Goal: Task Accomplishment & Management: Manage account settings

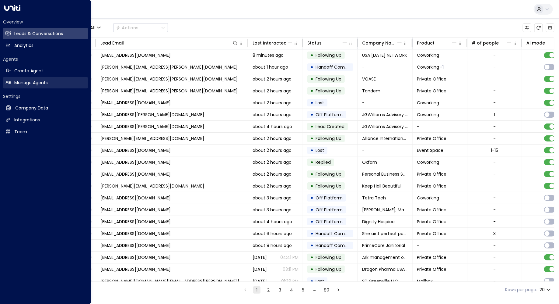
click at [28, 80] on h2 "Manage Agents" at bounding box center [31, 82] width 34 height 6
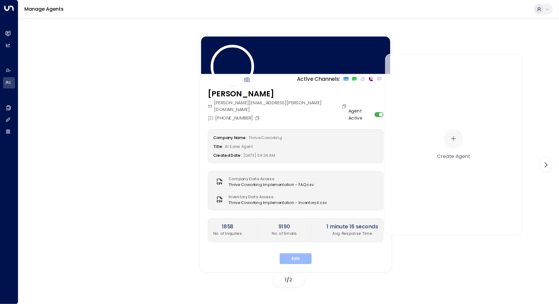
click at [303, 253] on button "Edit" at bounding box center [296, 258] width 32 height 11
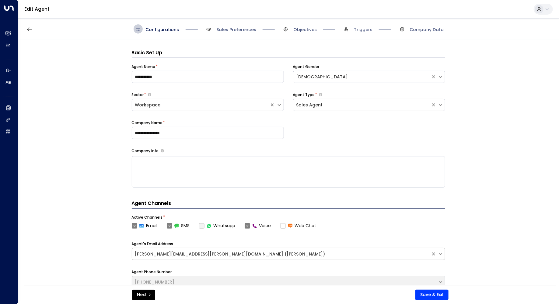
scroll to position [9, 0]
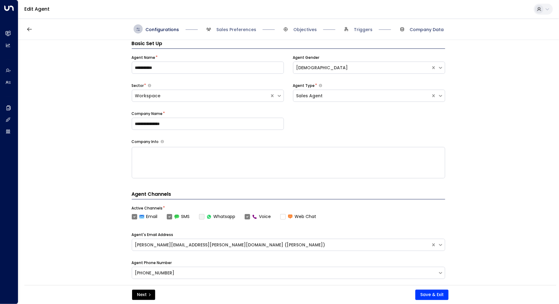
click at [418, 31] on span "Company Data" at bounding box center [427, 29] width 34 height 6
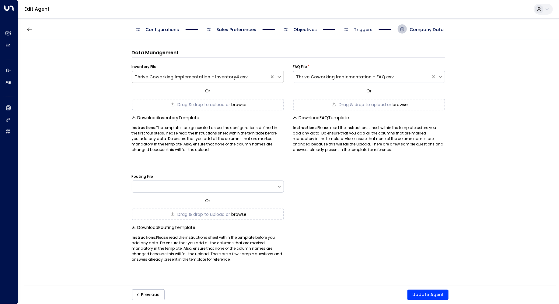
click at [222, 77] on div "Thrive Coworking Implementation - Inventory4.csv" at bounding box center [201, 77] width 132 height 6
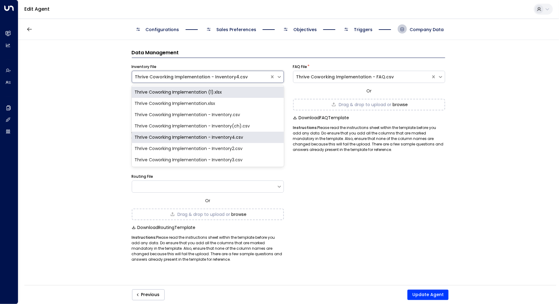
click at [223, 77] on div "Thrive Coworking Implementation - Inventory4.csv" at bounding box center [201, 77] width 132 height 6
click at [221, 66] on div "Inventory File" at bounding box center [208, 66] width 152 height 5
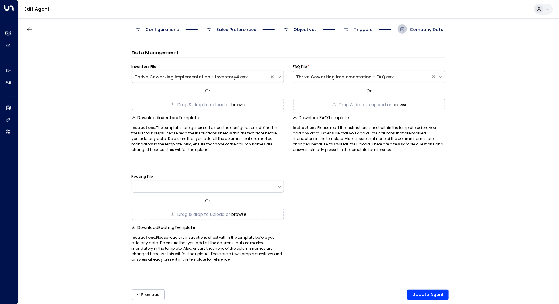
click at [197, 76] on div "Thrive Coworking Implementation - Inventory4.csv" at bounding box center [201, 77] width 132 height 6
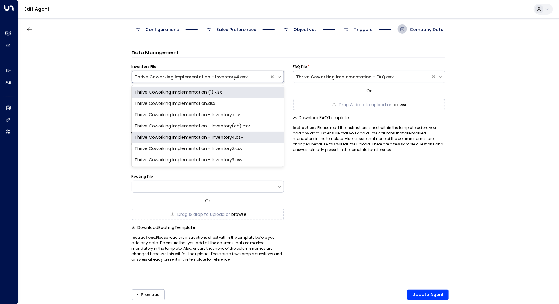
click at [277, 43] on div "Data Management Inventory File Thrive Coworking Implementation (1).xlsx, 1 of 7…" at bounding box center [289, 151] width 314 height 222
